Goal: Find specific page/section

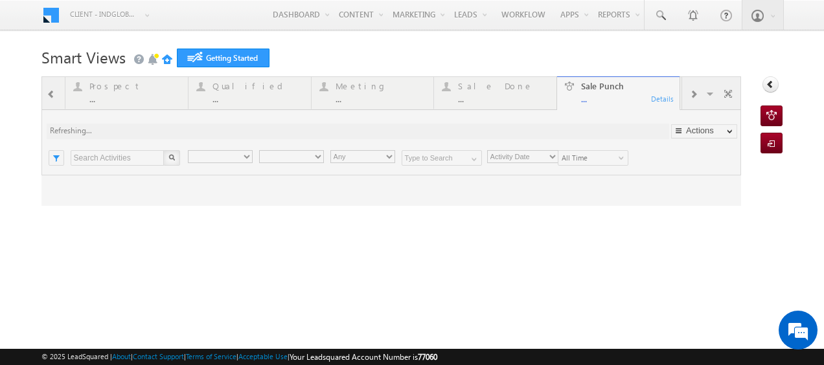
type input "Any Owner"
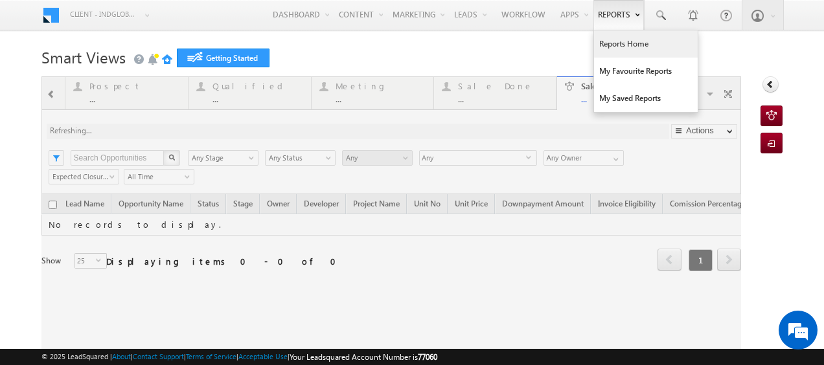
click at [613, 47] on link "Reports Home" at bounding box center [646, 43] width 104 height 27
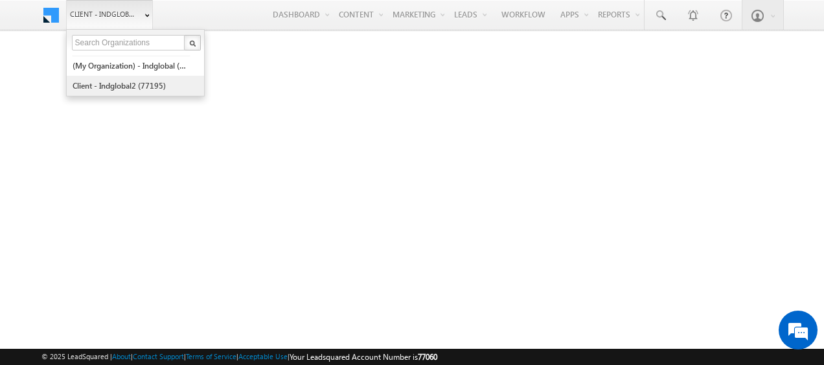
click at [113, 81] on link "Client - indglobal2 (77195)" at bounding box center [131, 86] width 119 height 20
